Goal: Navigation & Orientation: Understand site structure

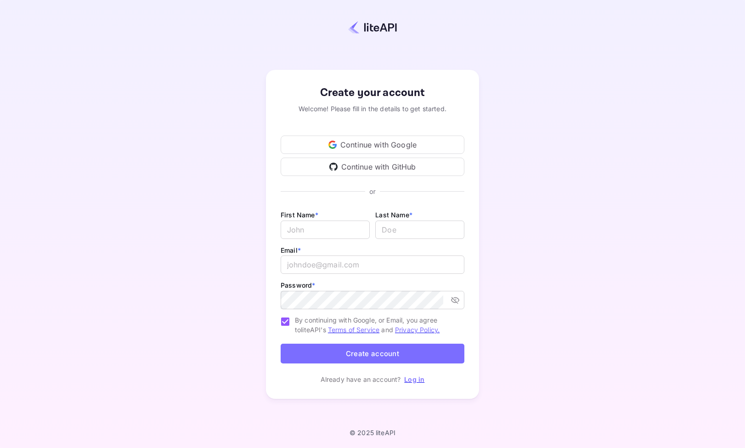
click at [362, 140] on div "Continue with Google" at bounding box center [373, 145] width 184 height 18
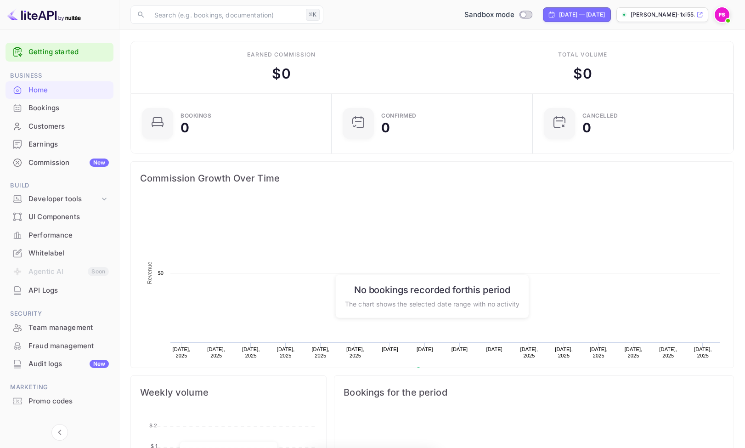
scroll to position [0, 0]
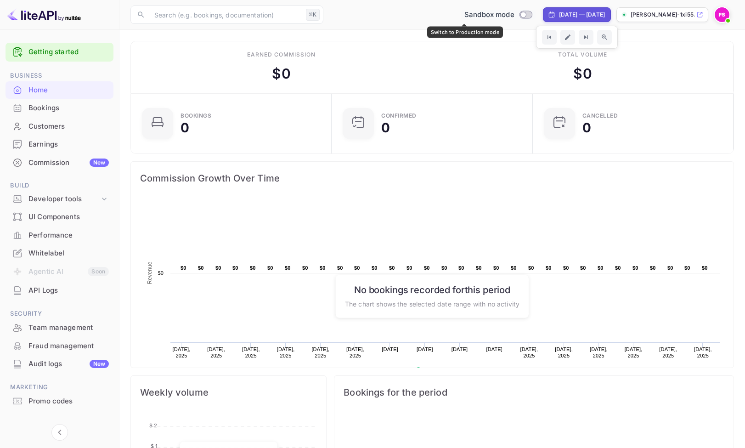
click at [514, 15] on input "Switch to Production mode" at bounding box center [523, 14] width 18 height 6
checkbox input "false"
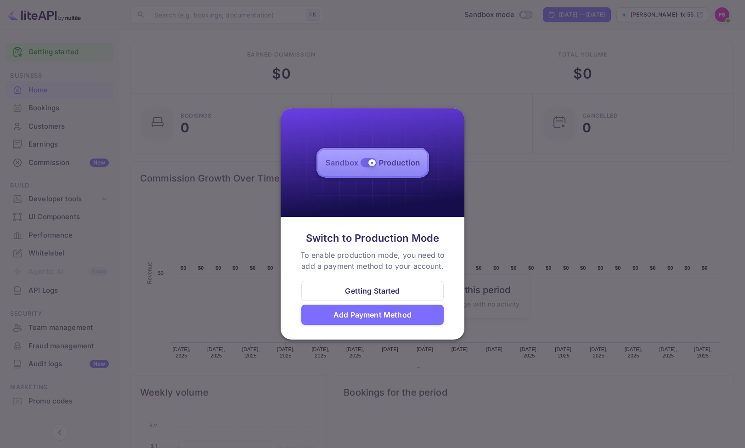
click at [379, 290] on div "Getting Started" at bounding box center [372, 290] width 55 height 11
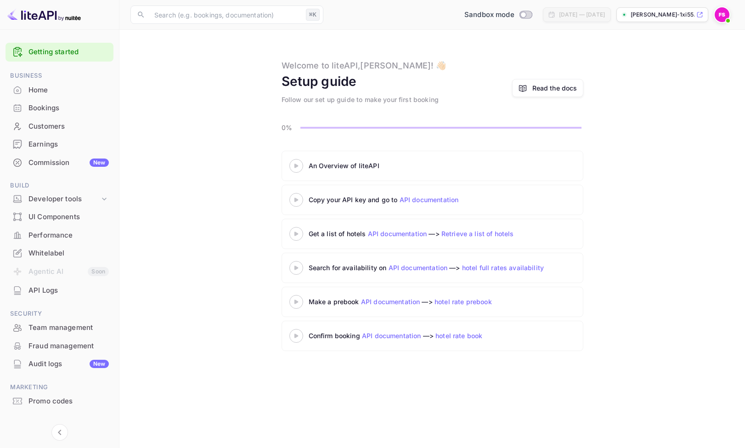
click at [44, 163] on div "Commission New" at bounding box center [68, 163] width 80 height 11
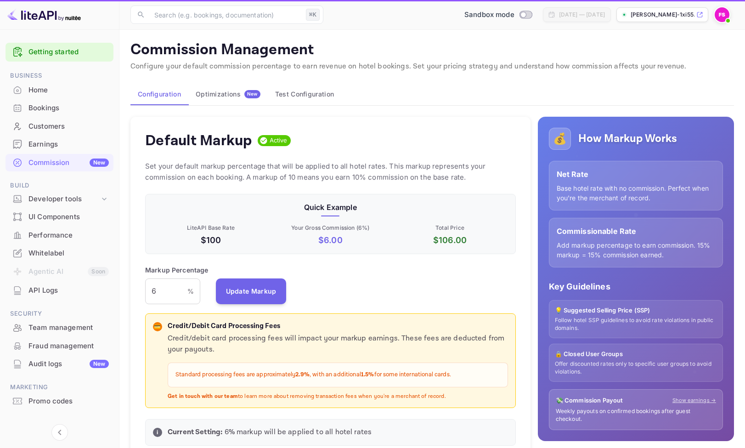
scroll to position [0, 0]
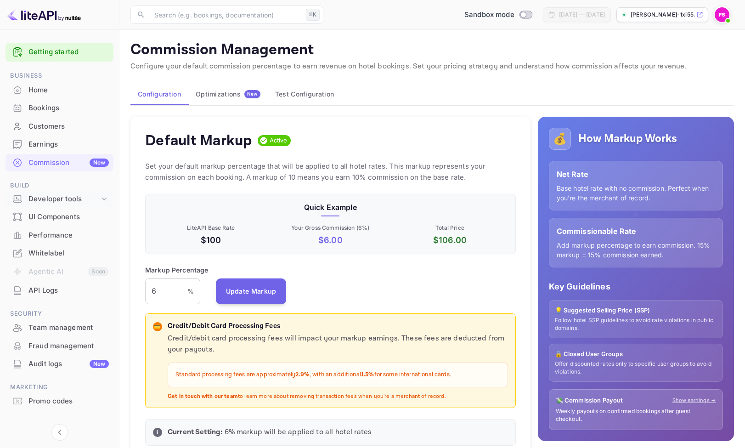
click at [52, 204] on div "Developer tools" at bounding box center [63, 199] width 71 height 11
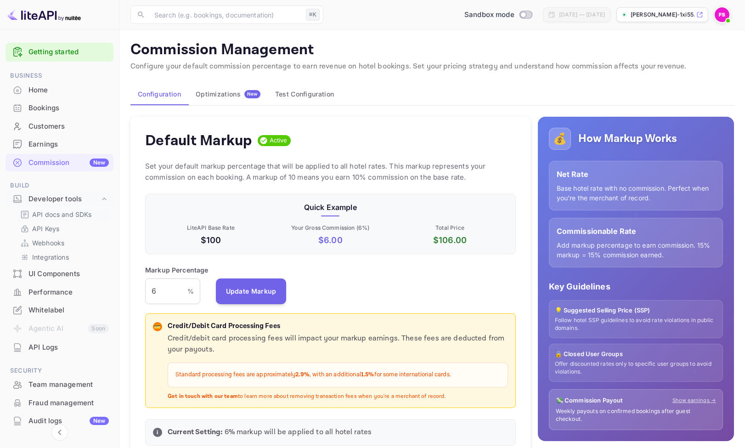
click at [66, 214] on p "API docs and SDKs" at bounding box center [62, 215] width 60 height 10
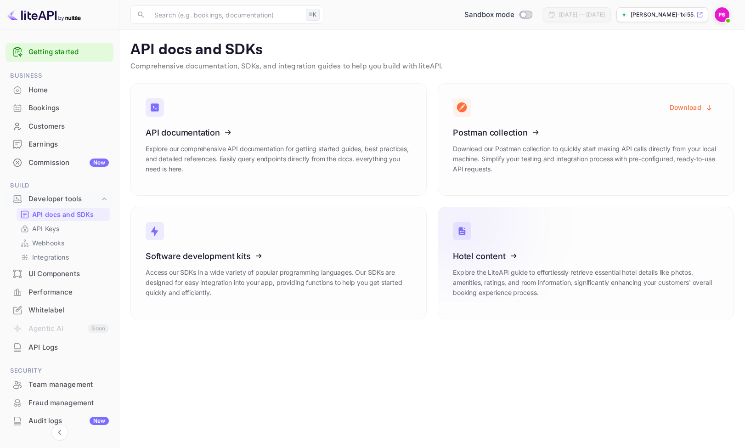
click at [501, 267] on icon at bounding box center [509, 254] width 143 height 95
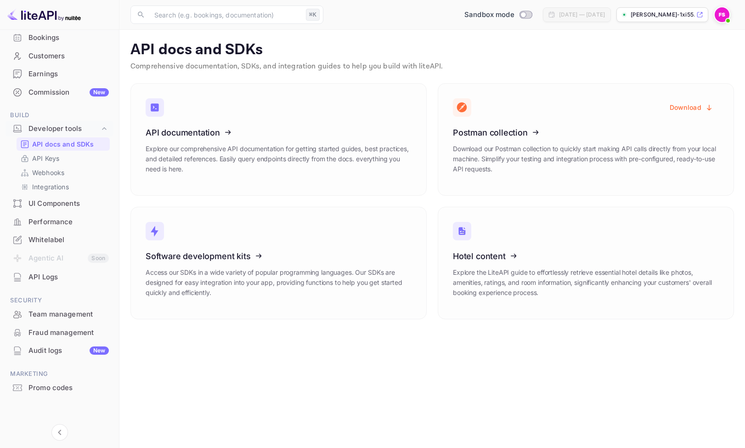
click at [53, 206] on div "UI Components" at bounding box center [68, 204] width 80 height 11
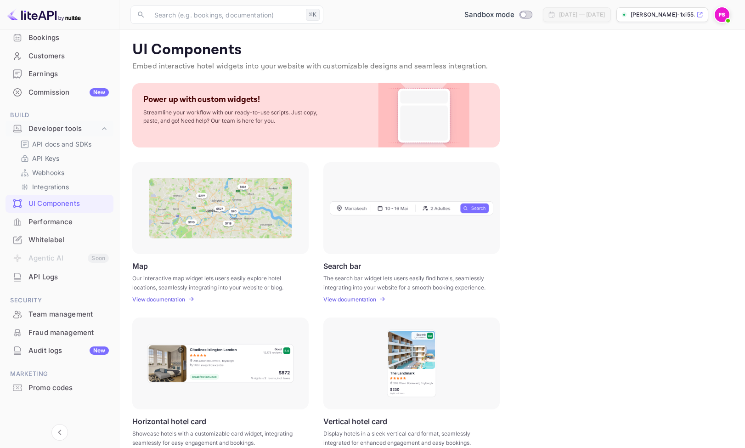
click at [35, 36] on div "Bookings" at bounding box center [68, 38] width 80 height 11
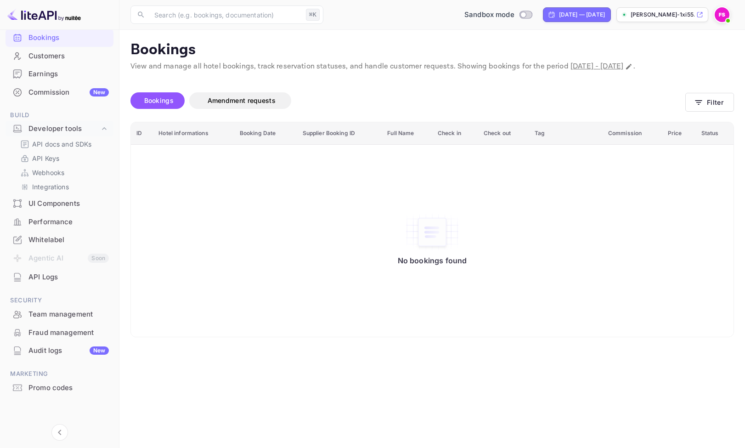
click at [49, 57] on div "Customers" at bounding box center [68, 56] width 80 height 11
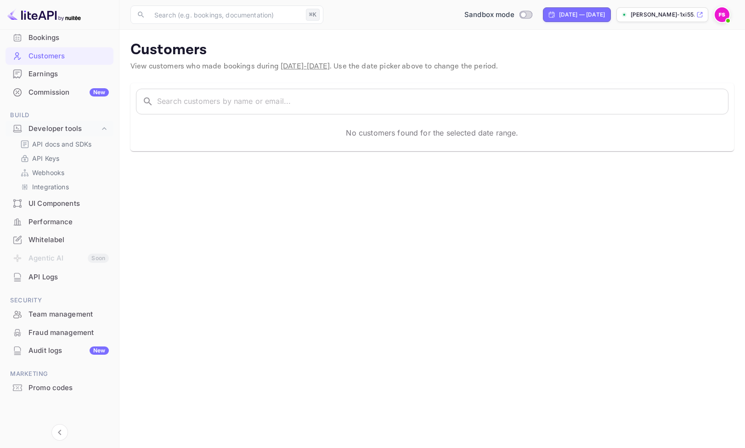
click at [43, 75] on div "Earnings" at bounding box center [68, 74] width 80 height 11
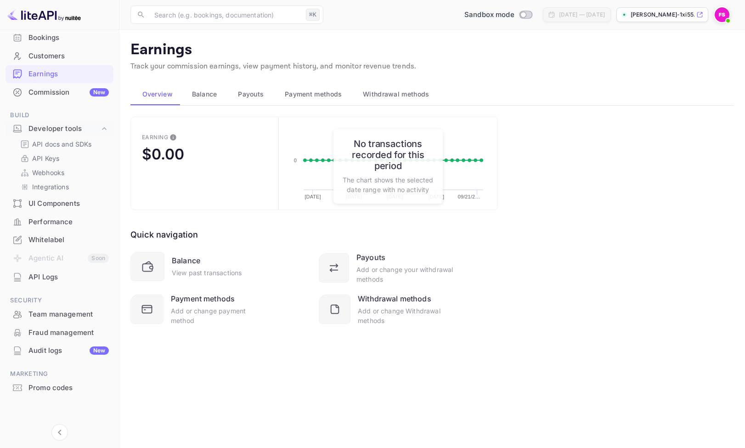
click at [48, 239] on div "Whitelabel" at bounding box center [68, 240] width 80 height 11
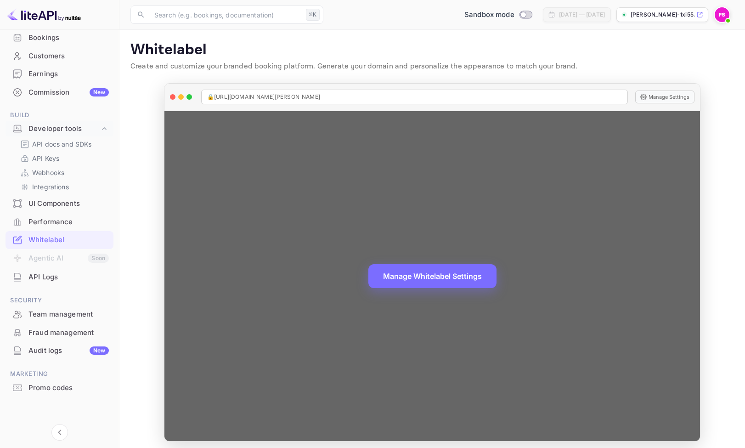
scroll to position [4, 0]
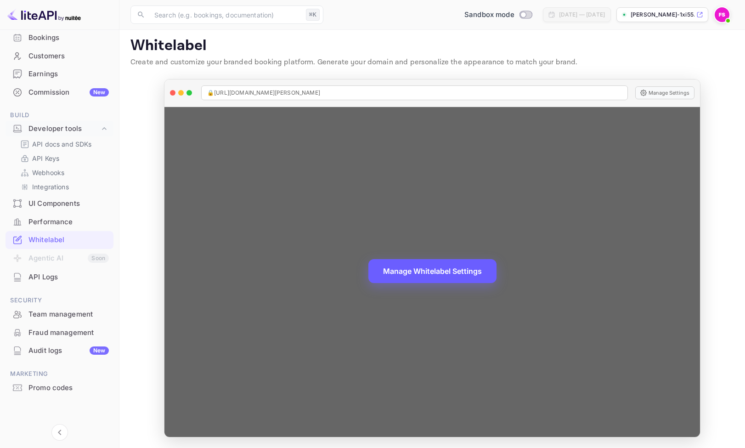
click at [439, 270] on button "Manage Whitelabel Settings" at bounding box center [433, 271] width 128 height 24
click at [674, 92] on button "Manage Settings" at bounding box center [665, 92] width 59 height 13
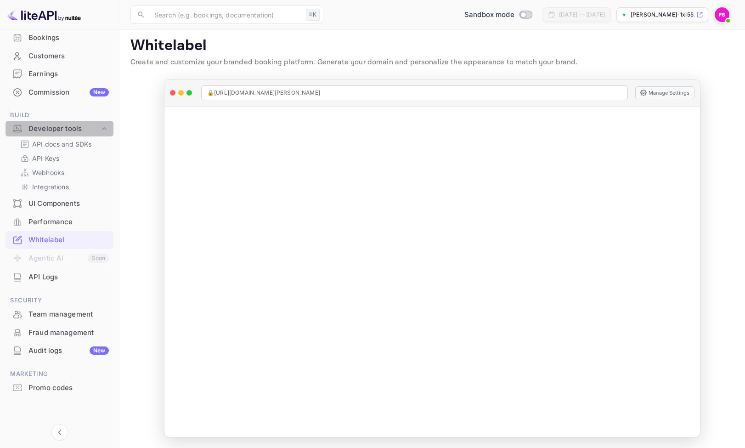
click at [62, 129] on div "Developer tools" at bounding box center [63, 129] width 71 height 11
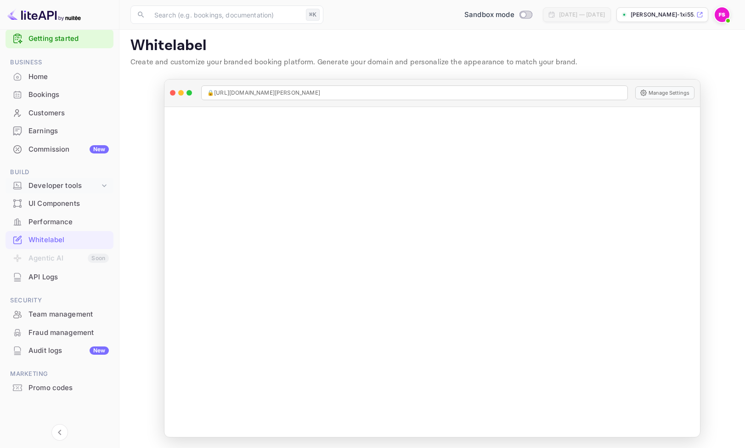
scroll to position [13, 0]
click at [34, 42] on link "Getting started" at bounding box center [68, 39] width 80 height 11
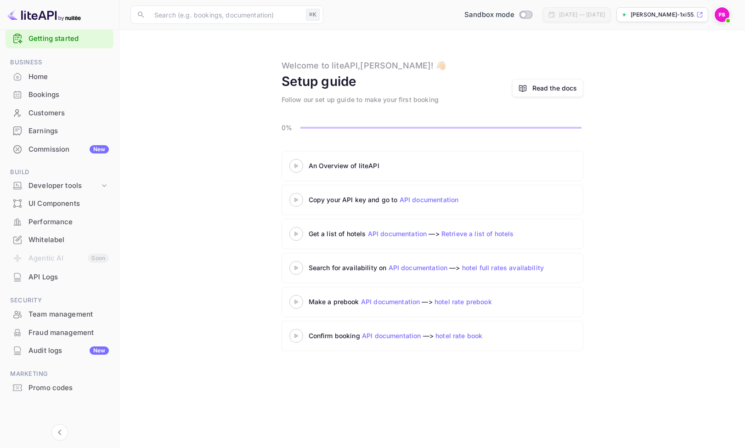
click at [43, 238] on div "Whitelabel" at bounding box center [68, 240] width 80 height 11
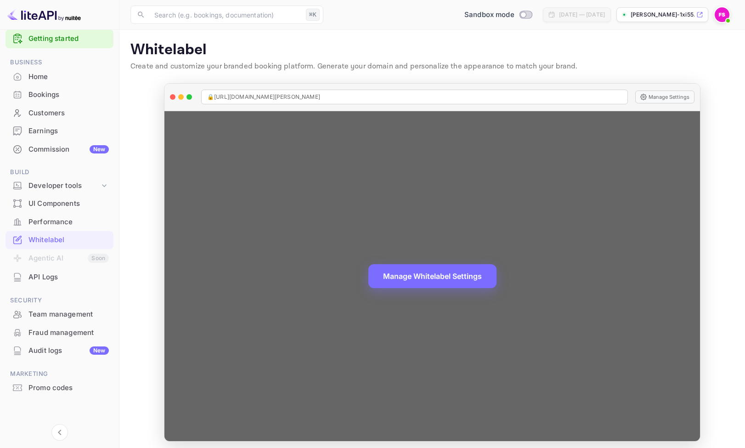
scroll to position [4, 0]
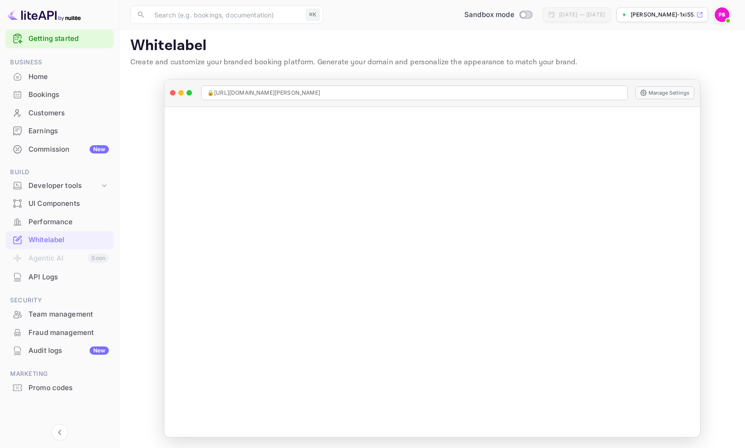
click at [724, 16] on img at bounding box center [722, 14] width 15 height 15
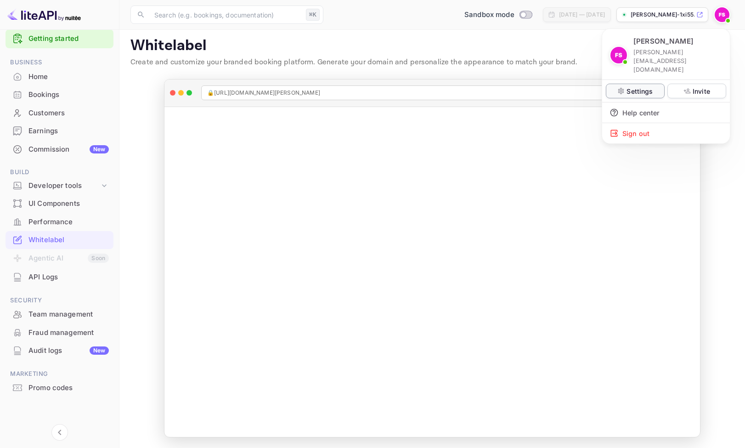
click at [636, 86] on p "Settings" at bounding box center [640, 91] width 26 height 10
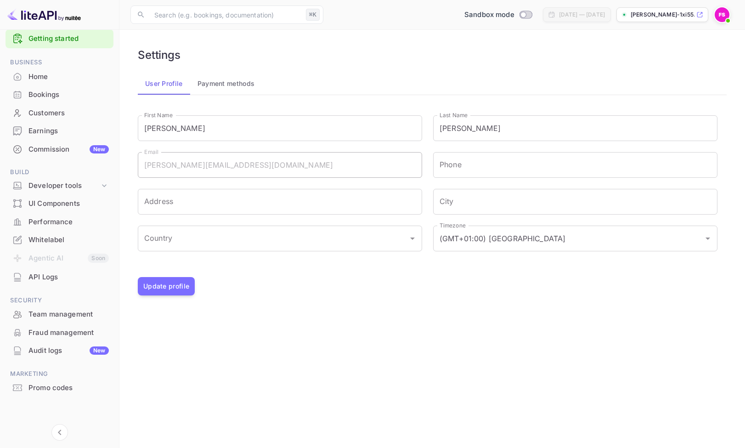
click at [234, 83] on button "Payment methods" at bounding box center [226, 84] width 72 height 22
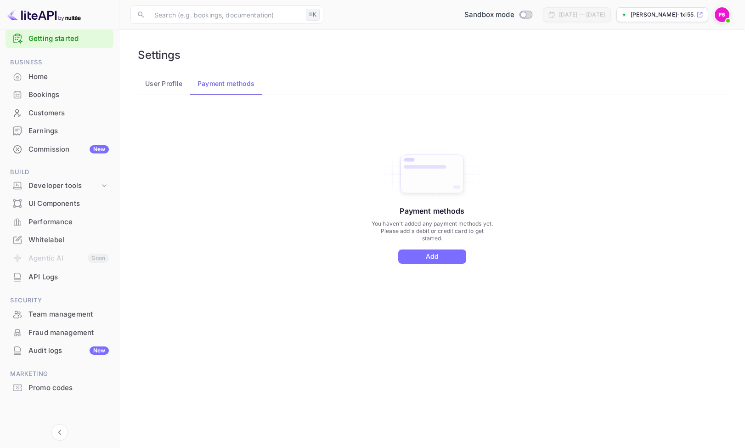
click at [161, 85] on button "User Profile" at bounding box center [164, 84] width 52 height 22
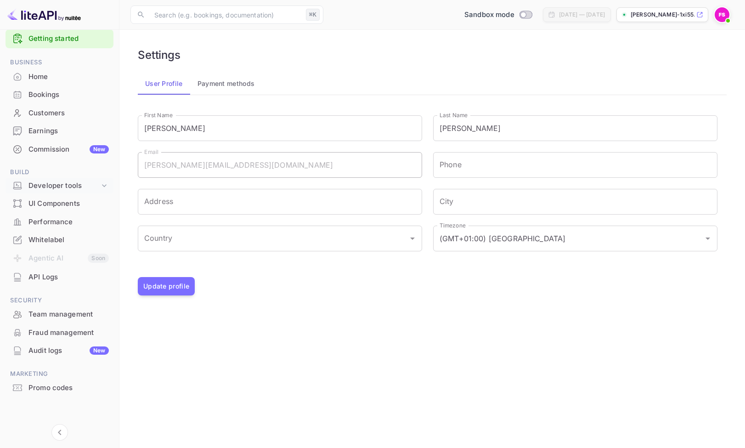
click at [48, 188] on div "Developer tools" at bounding box center [63, 186] width 71 height 11
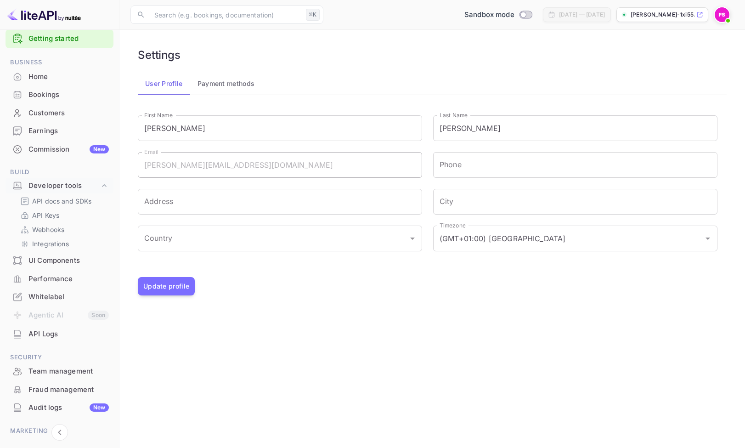
click at [44, 259] on div "UI Components" at bounding box center [68, 261] width 80 height 11
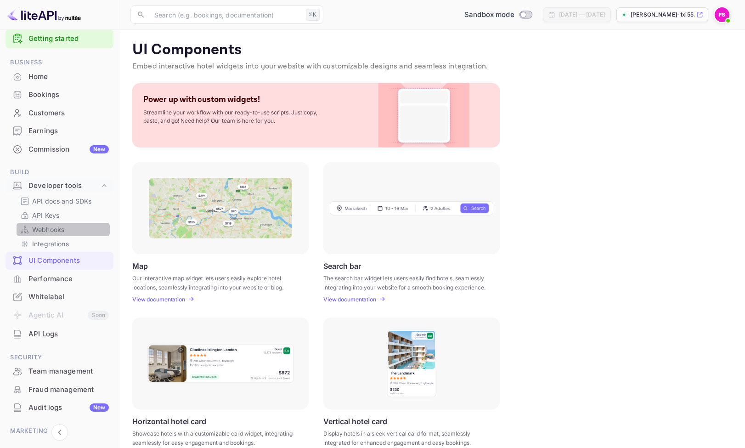
click at [46, 231] on p "Webhooks" at bounding box center [48, 230] width 32 height 10
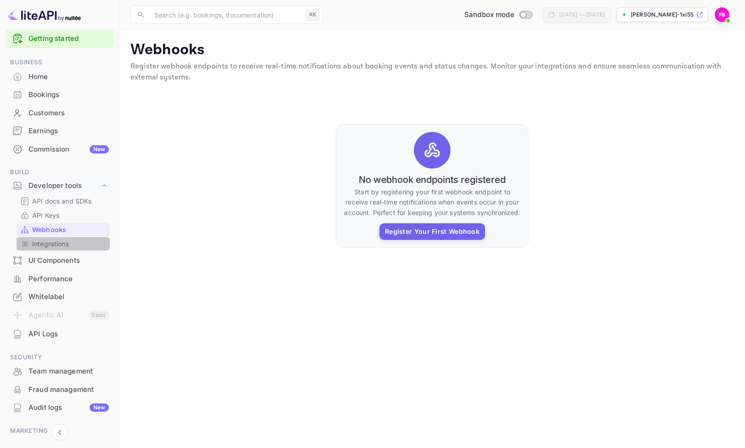
click at [47, 244] on p "Integrations" at bounding box center [50, 244] width 37 height 10
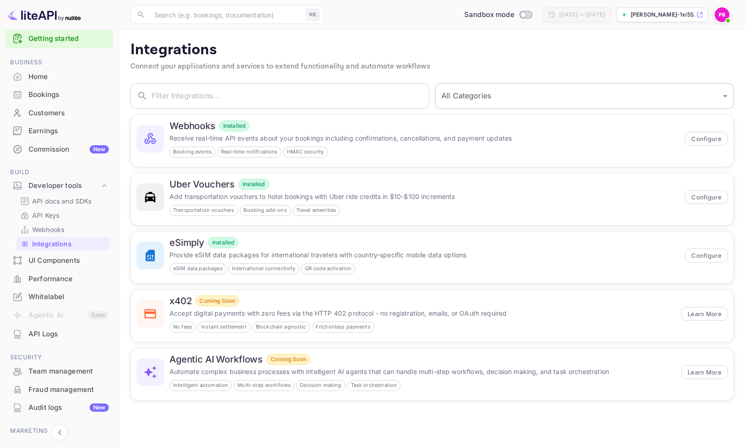
click at [495, 106] on select "All Categories Developer Tools Travel Services Payment Systems AI & Automation" at bounding box center [584, 96] width 299 height 26
click option "All Categories" at bounding box center [0, 0] width 0 height 0
click at [375, 141] on p "Receive real-time API events about your bookings including confirmations, cance…" at bounding box center [425, 138] width 510 height 10
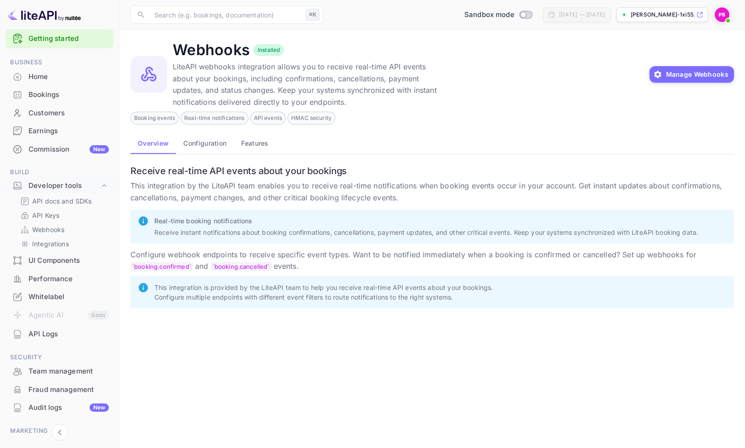
click at [193, 146] on button "Configuration" at bounding box center [205, 143] width 58 height 22
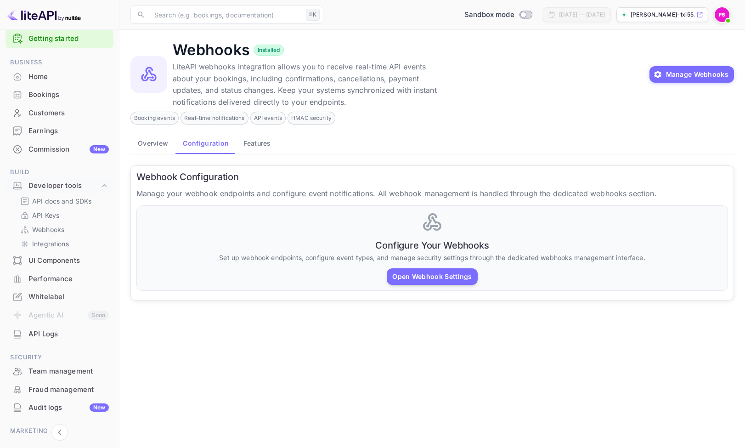
click at [255, 144] on button "Features" at bounding box center [257, 143] width 42 height 22
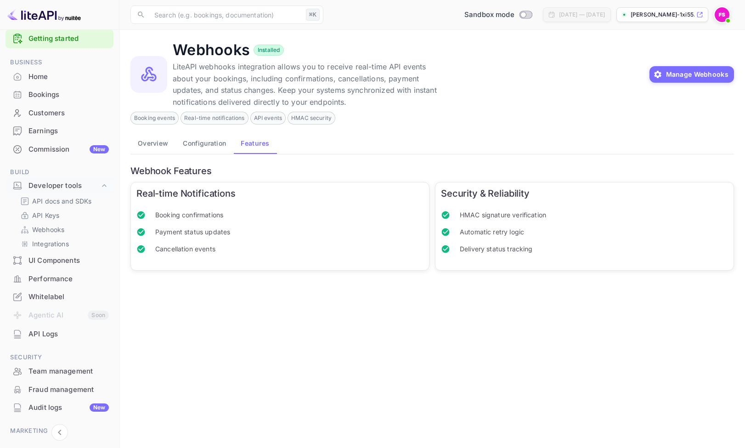
click at [142, 148] on button "Overview" at bounding box center [153, 143] width 45 height 22
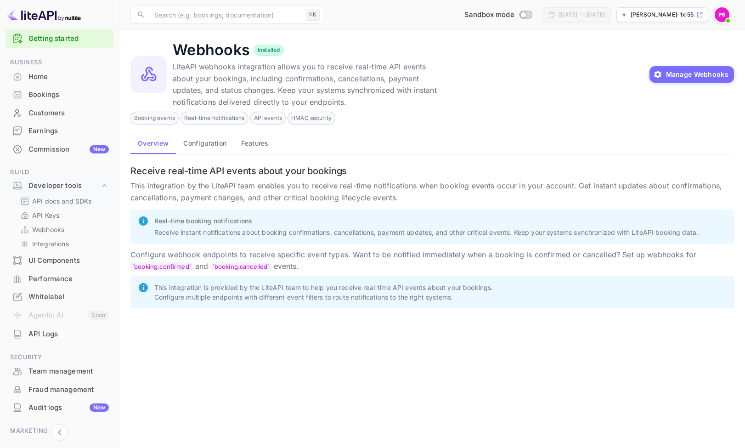
click at [37, 205] on p "API docs and SDKs" at bounding box center [62, 201] width 60 height 10
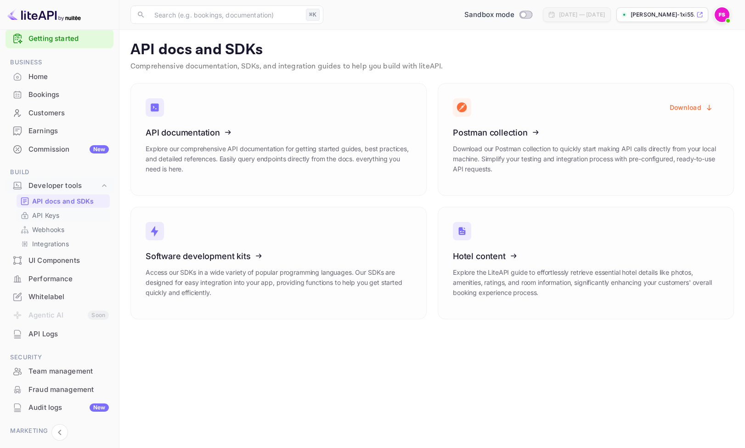
click at [54, 215] on p "API Keys" at bounding box center [45, 215] width 27 height 10
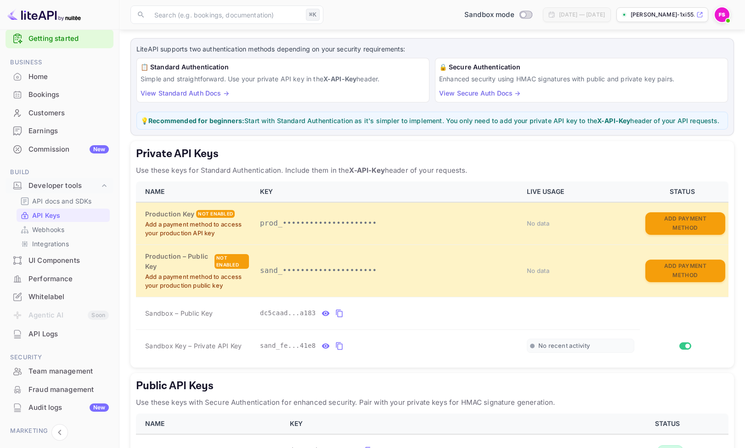
scroll to position [114, 0]
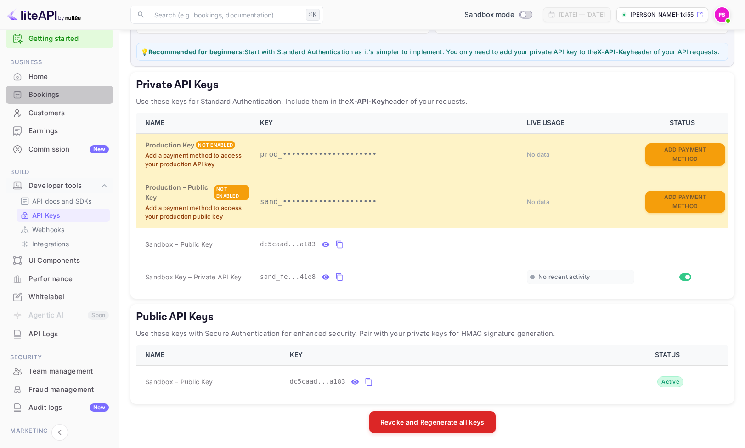
click at [42, 97] on div "Bookings" at bounding box center [68, 95] width 80 height 11
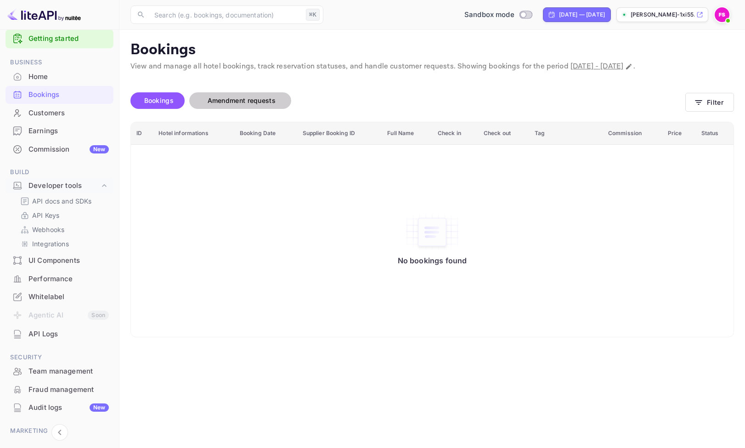
click at [239, 102] on span "Amendment requests" at bounding box center [242, 101] width 68 height 8
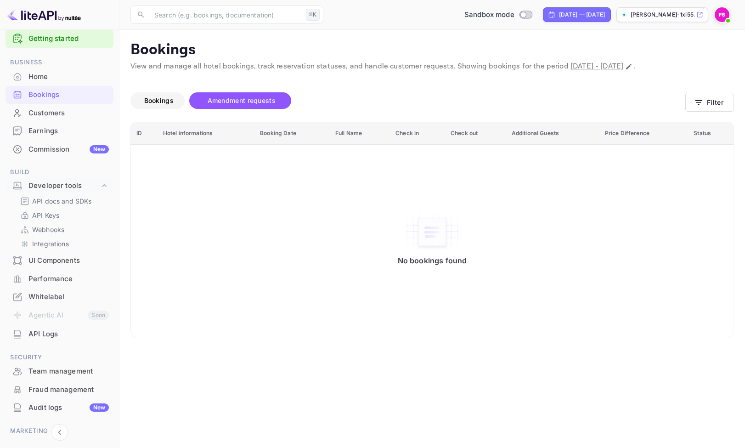
click at [152, 101] on span "Bookings" at bounding box center [158, 101] width 29 height 8
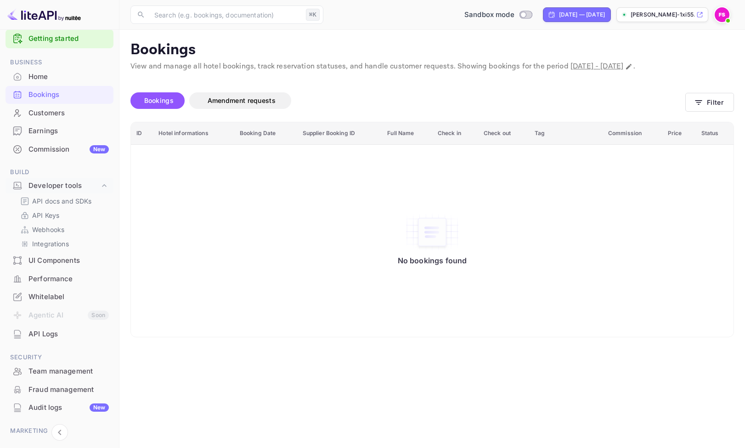
click at [37, 298] on div "Whitelabel" at bounding box center [68, 297] width 80 height 11
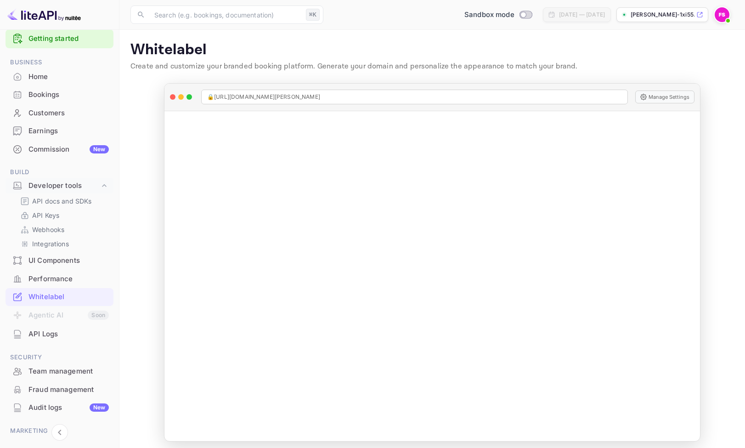
click at [38, 71] on div "Home" at bounding box center [60, 77] width 108 height 18
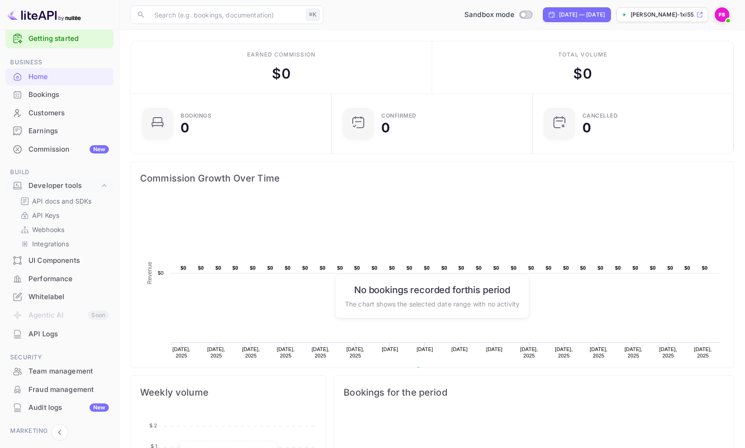
scroll to position [70, 0]
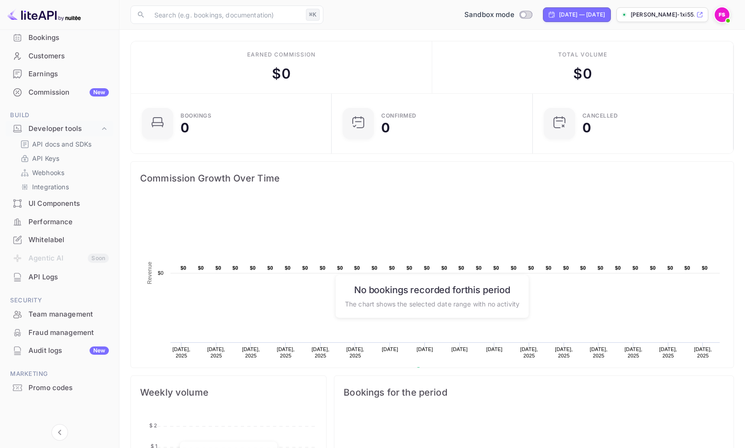
click at [49, 387] on div "Promo codes" at bounding box center [68, 388] width 80 height 11
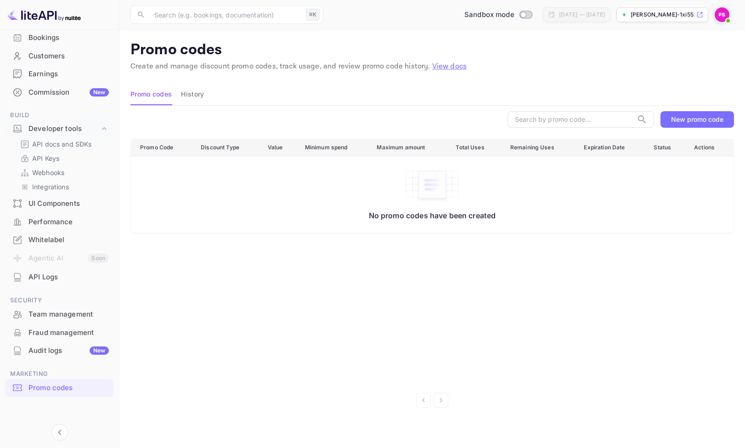
click at [45, 91] on div "Commission New" at bounding box center [68, 92] width 80 height 11
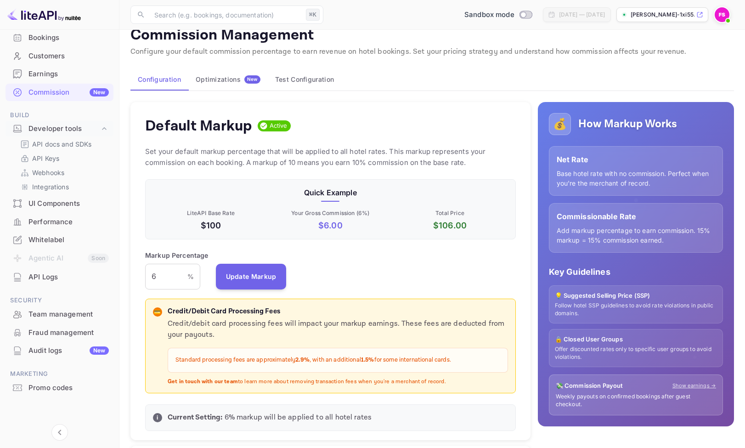
scroll to position [6, 0]
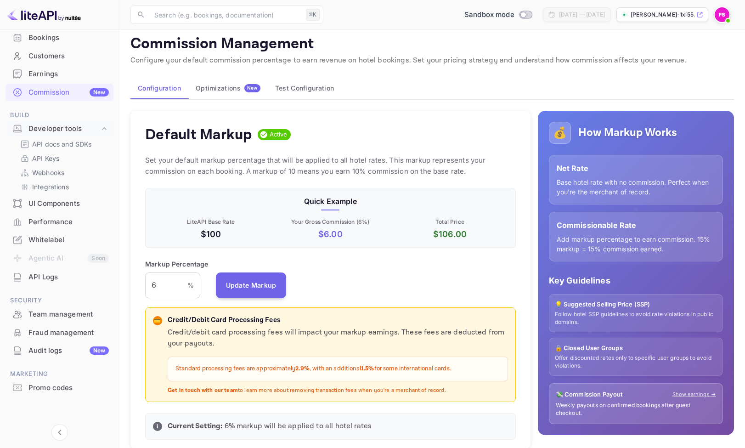
click at [223, 90] on div "Optimizations New" at bounding box center [228, 88] width 65 height 8
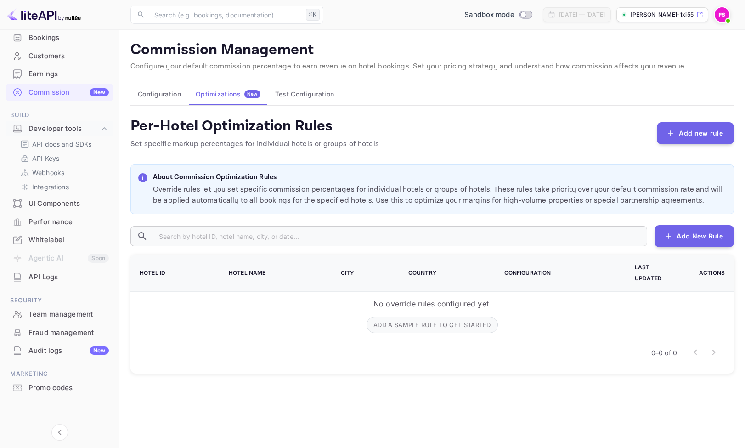
click at [41, 74] on div "Earnings" at bounding box center [68, 74] width 80 height 11
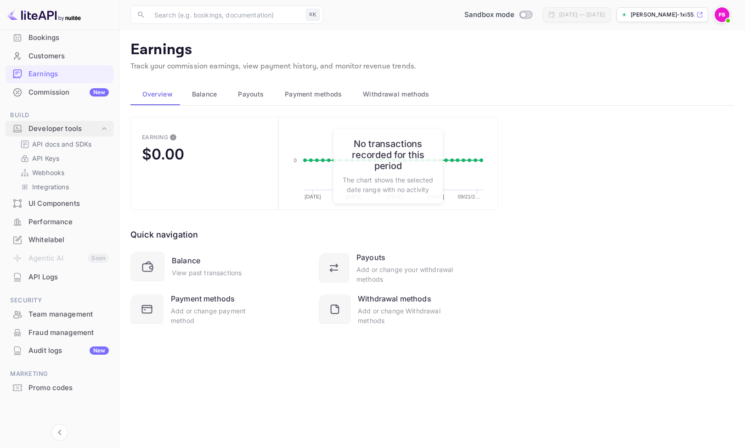
click at [49, 127] on div "Developer tools" at bounding box center [63, 129] width 71 height 11
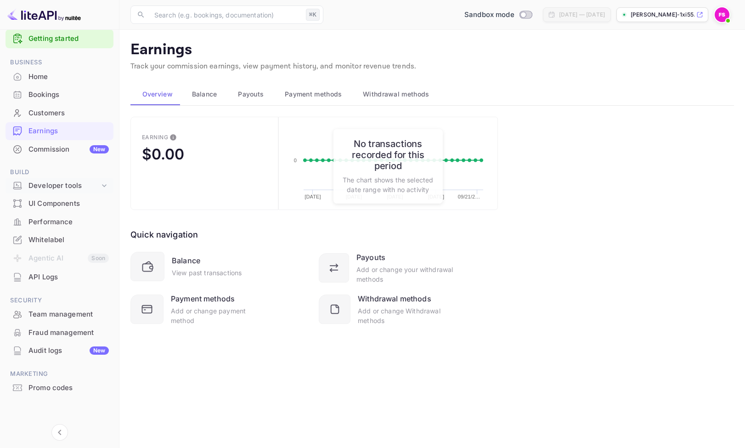
scroll to position [13, 0]
click at [51, 184] on div "Developer tools" at bounding box center [63, 186] width 71 height 11
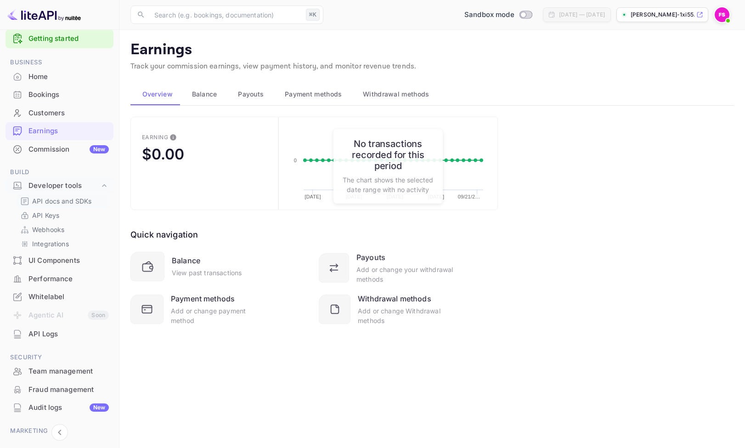
click at [46, 201] on p "API docs and SDKs" at bounding box center [62, 201] width 60 height 10
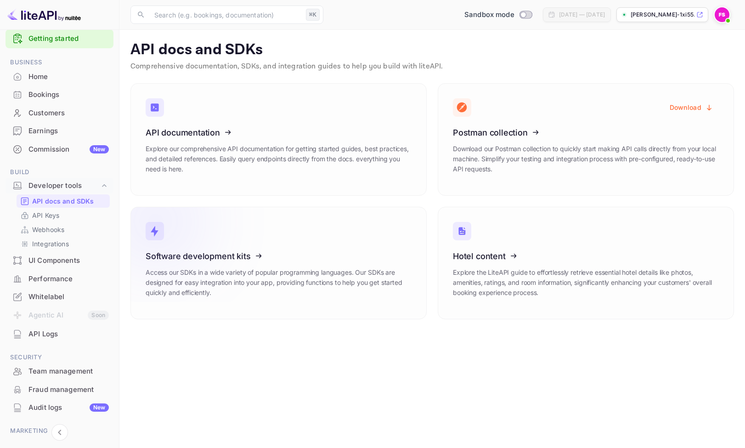
click at [185, 289] on icon at bounding box center [202, 254] width 143 height 95
click at [34, 336] on div "API Logs" at bounding box center [68, 334] width 80 height 11
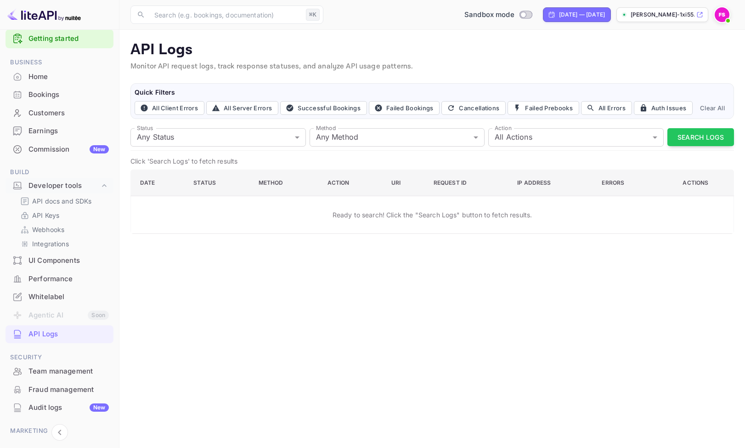
click at [38, 152] on div "Commission New" at bounding box center [68, 149] width 80 height 11
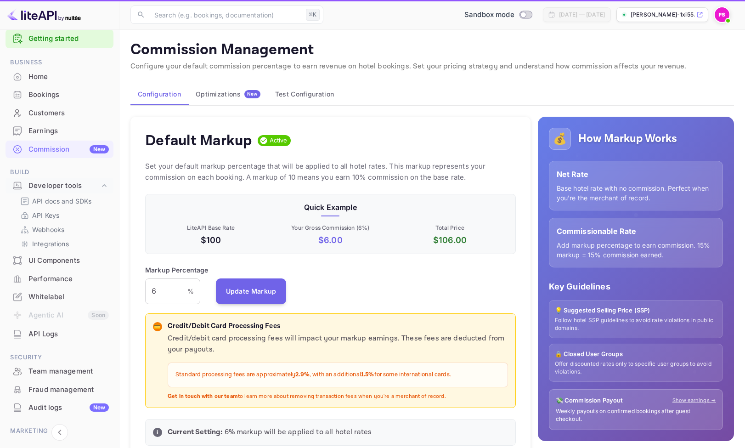
scroll to position [163, 371]
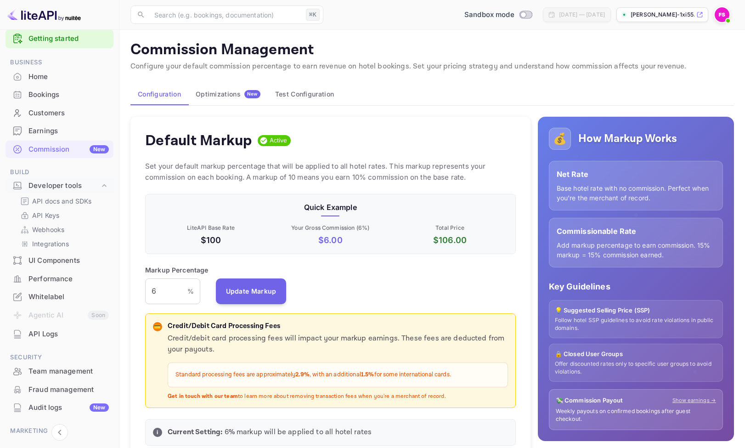
click at [39, 133] on div "Earnings" at bounding box center [68, 131] width 80 height 11
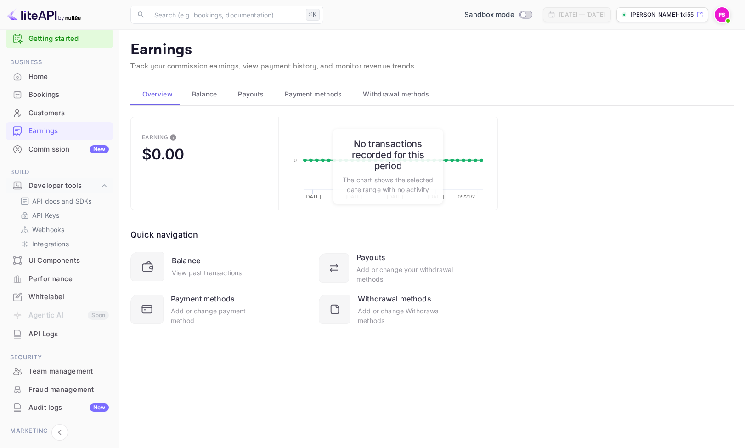
click at [41, 103] on div "Bookings" at bounding box center [60, 95] width 108 height 18
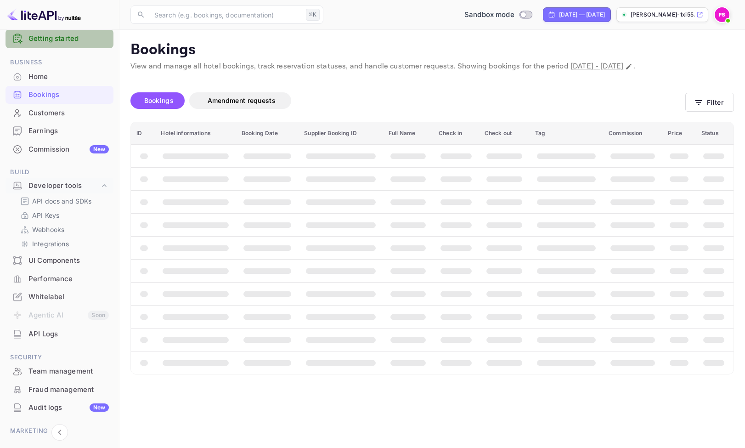
click at [41, 40] on link "Getting started" at bounding box center [68, 39] width 80 height 11
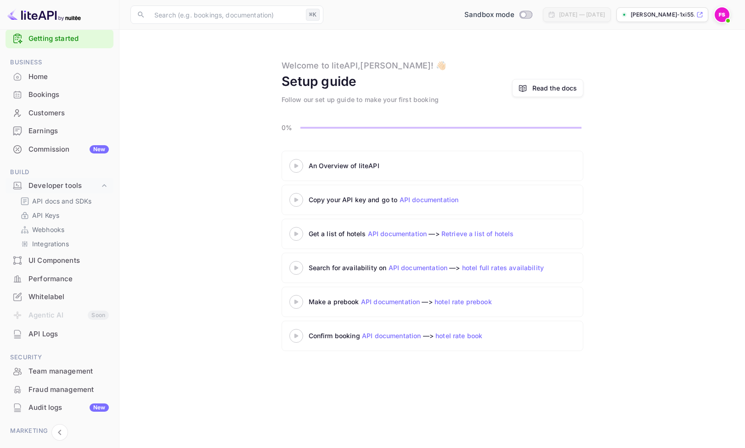
click at [300, 161] on div at bounding box center [296, 165] width 32 height 11
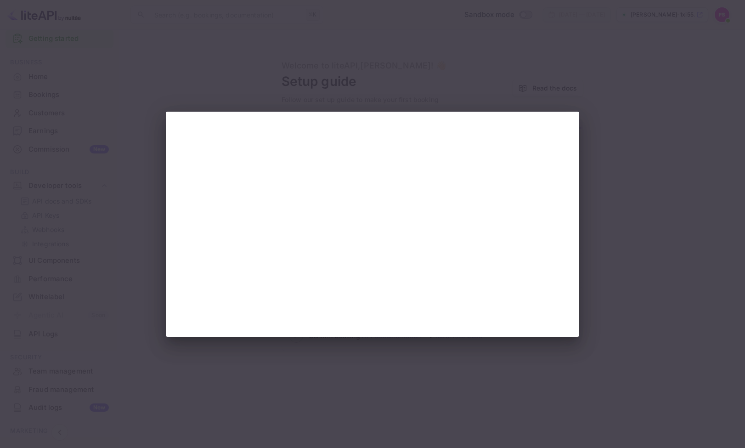
click at [654, 118] on div at bounding box center [372, 224] width 745 height 448
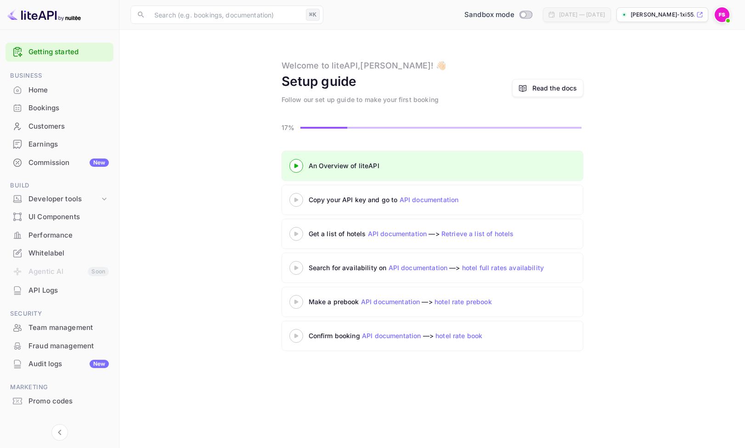
scroll to position [13, 0]
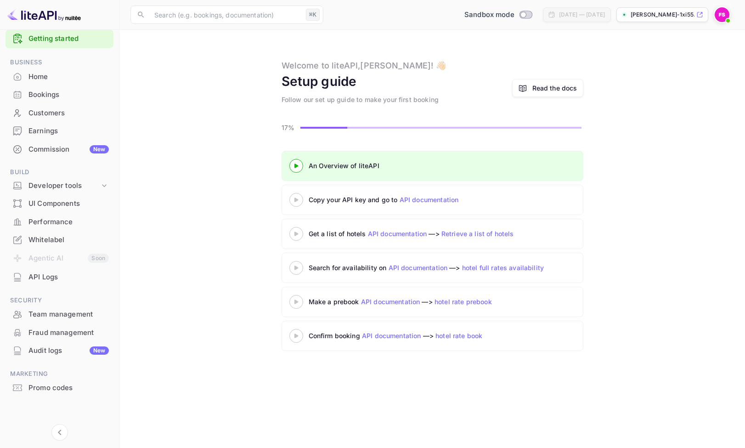
click at [298, 199] on icon at bounding box center [296, 200] width 32 height 5
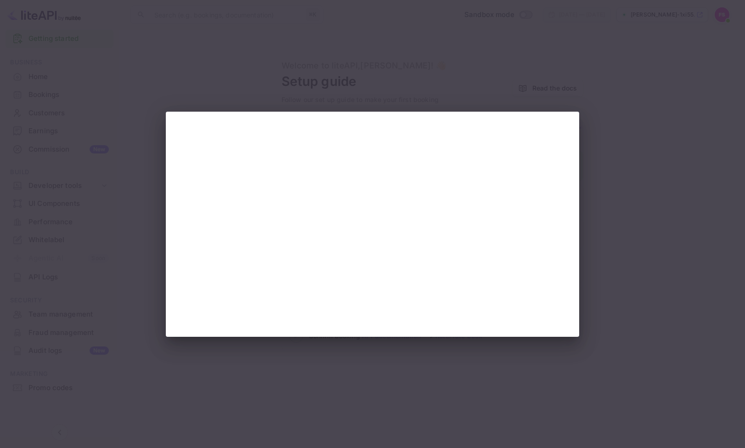
click at [640, 107] on div at bounding box center [372, 224] width 745 height 448
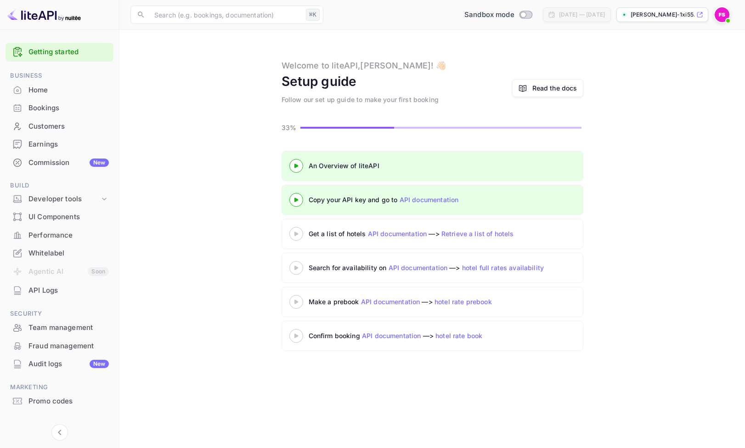
scroll to position [13, 0]
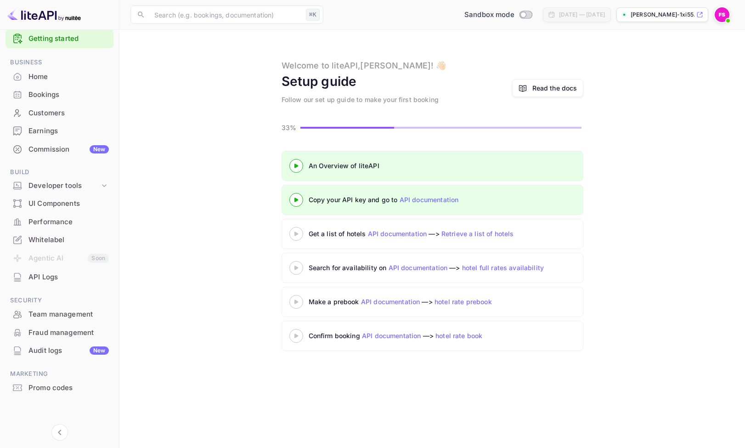
click at [300, 232] on icon at bounding box center [296, 234] width 32 height 5
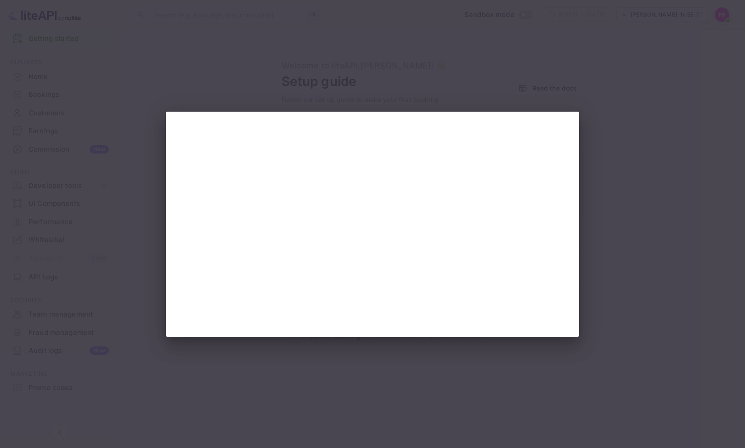
click at [626, 161] on div at bounding box center [372, 224] width 745 height 448
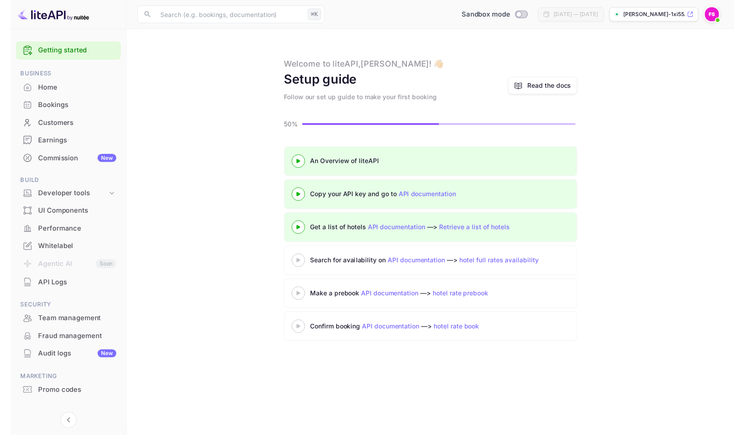
scroll to position [13, 0]
